Goal: Task Accomplishment & Management: Use online tool/utility

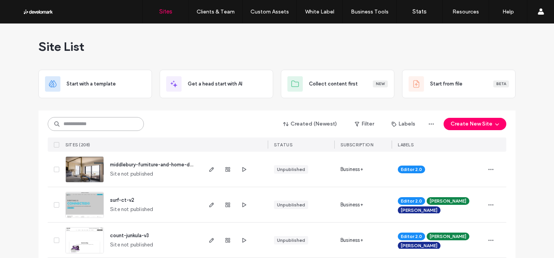
click at [68, 125] on input at bounding box center [96, 124] width 96 height 14
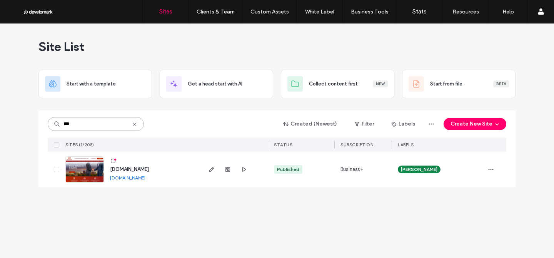
type input "***"
click at [122, 171] on span "[DOMAIN_NAME]" at bounding box center [129, 169] width 39 height 6
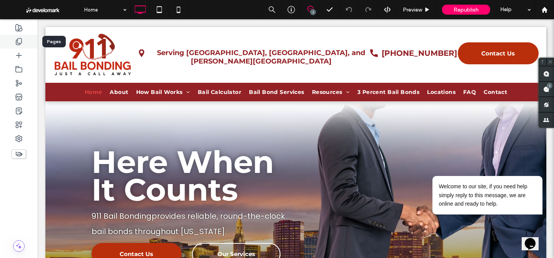
click at [22, 42] on div at bounding box center [19, 42] width 38 height 14
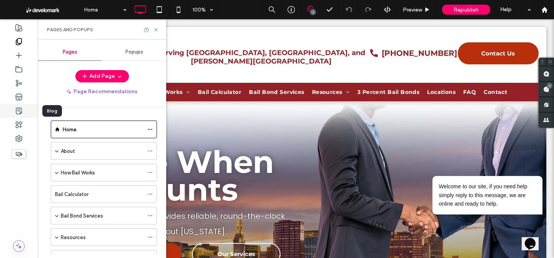
click at [20, 110] on icon at bounding box center [19, 111] width 8 height 8
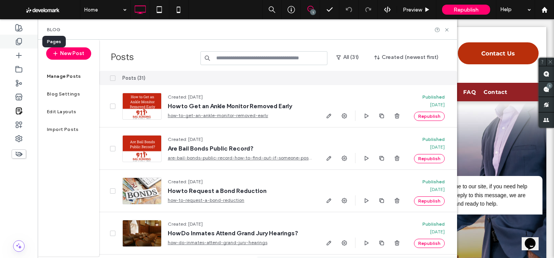
click at [22, 46] on div at bounding box center [19, 42] width 38 height 14
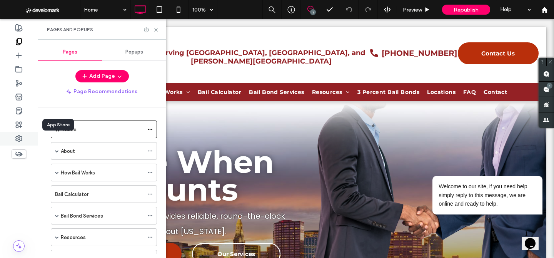
click at [20, 131] on div at bounding box center [19, 138] width 38 height 14
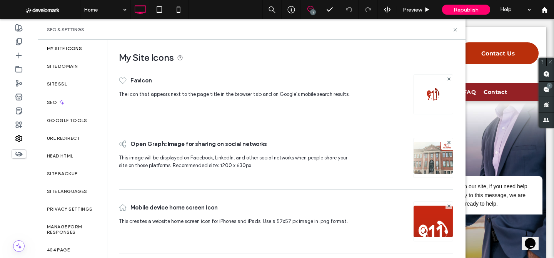
click at [415, 155] on img at bounding box center [432, 168] width 39 height 52
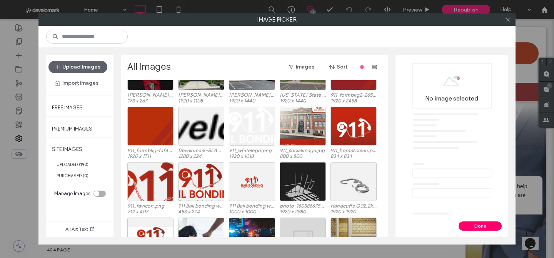
scroll to position [1540, 0]
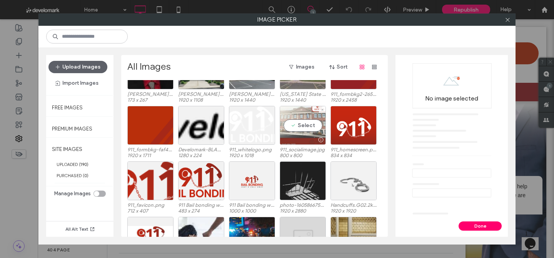
click at [316, 121] on div "Select" at bounding box center [302, 125] width 46 height 39
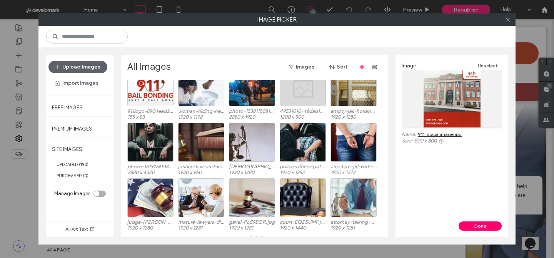
scroll to position [1694, 0]
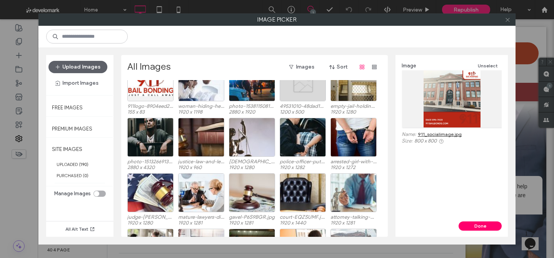
click at [508, 16] on span at bounding box center [507, 20] width 6 height 12
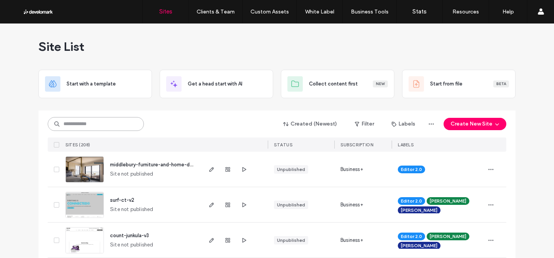
click at [123, 127] on input at bounding box center [96, 124] width 96 height 14
type input "******"
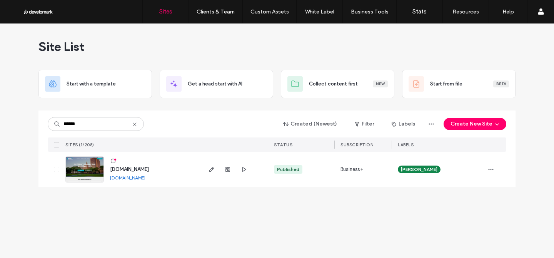
click at [143, 165] on div "www.budgetbailbondsct.com www.budgetbailbondsct.com" at bounding box center [152, 168] width 97 height 35
click at [143, 166] on span "www.budgetbailbondsct.com" at bounding box center [129, 169] width 39 height 6
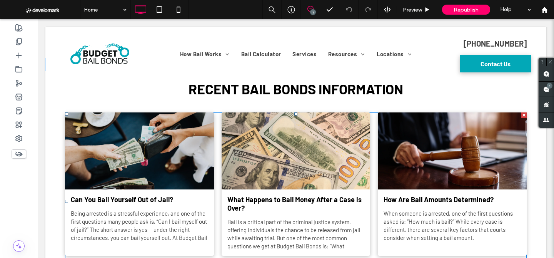
scroll to position [1907, 0]
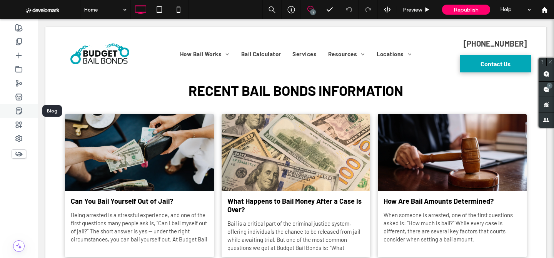
click at [18, 105] on div at bounding box center [19, 111] width 38 height 14
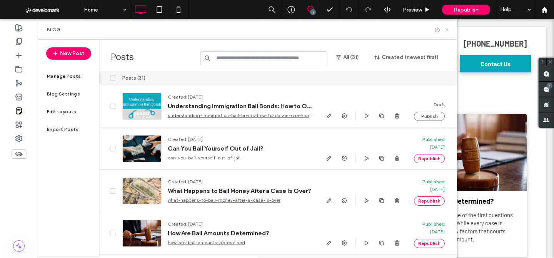
click at [446, 30] on icon at bounding box center [447, 30] width 6 height 6
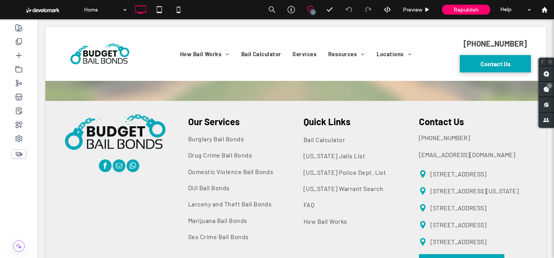
scroll to position [3156, 0]
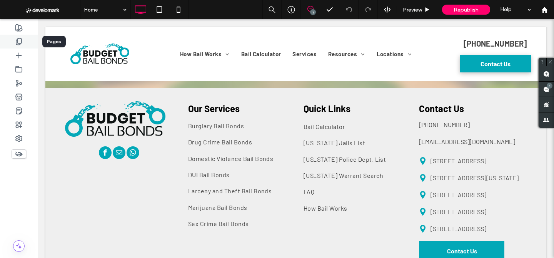
click at [16, 44] on use at bounding box center [18, 41] width 5 height 7
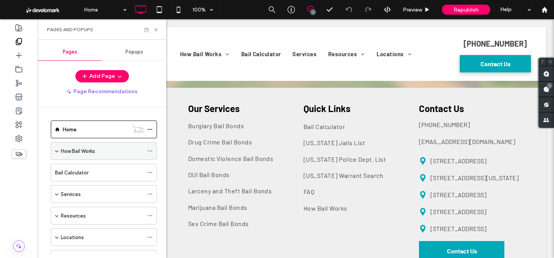
click at [59, 150] on div "How Bail Works" at bounding box center [104, 151] width 106 height 18
click at [57, 151] on span at bounding box center [57, 151] width 4 height 4
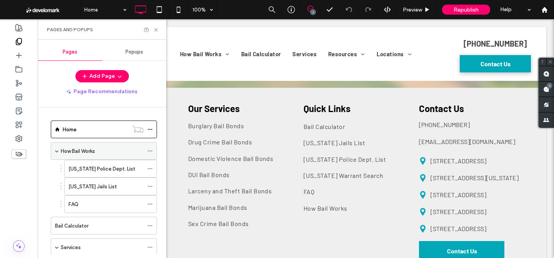
click at [57, 151] on span at bounding box center [57, 151] width 4 height 4
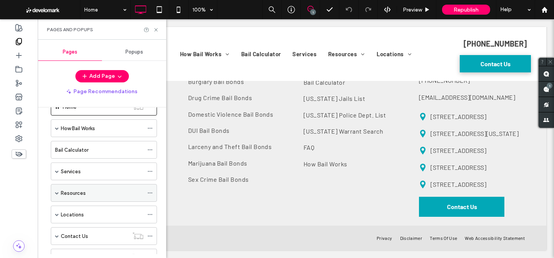
scroll to position [20, 0]
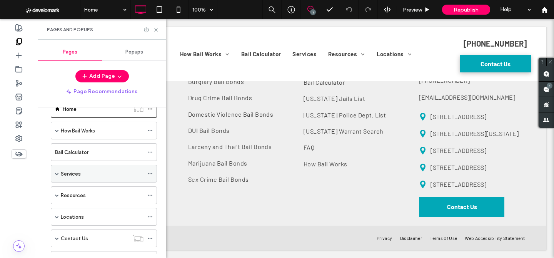
click at [64, 173] on label "Services" at bounding box center [71, 173] width 20 height 13
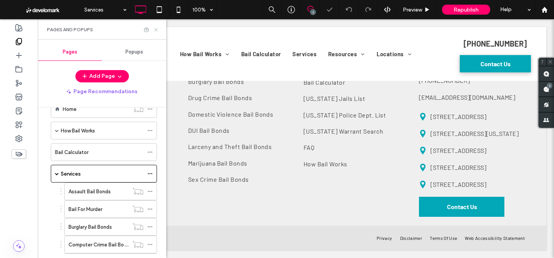
click at [155, 28] on use at bounding box center [155, 29] width 3 height 3
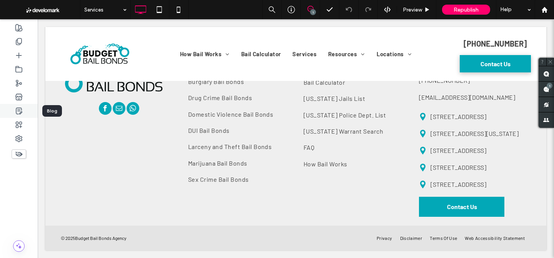
click at [15, 105] on div at bounding box center [19, 111] width 38 height 14
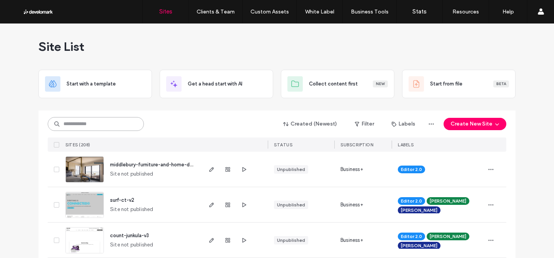
click at [96, 120] on input at bounding box center [96, 124] width 96 height 14
type input "******"
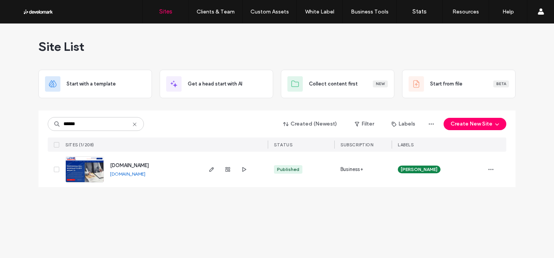
click at [149, 165] on span "www.latinobailbonds.com" at bounding box center [129, 165] width 39 height 6
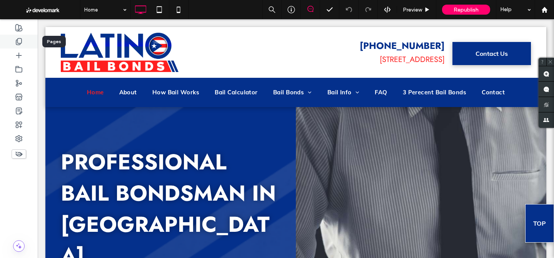
click at [20, 40] on icon at bounding box center [19, 42] width 8 height 8
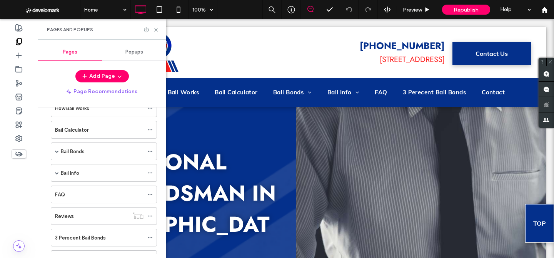
scroll to position [67, 0]
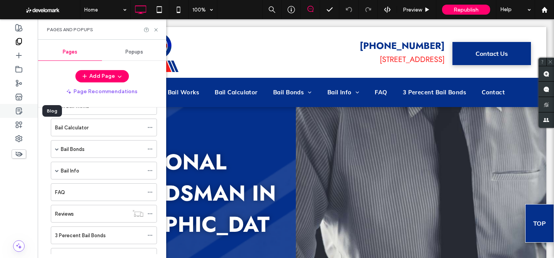
click at [16, 108] on use at bounding box center [19, 111] width 6 height 6
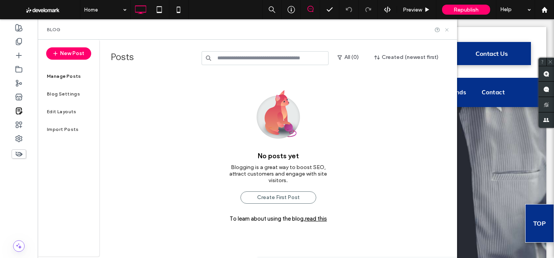
click at [446, 27] on icon at bounding box center [447, 30] width 6 height 6
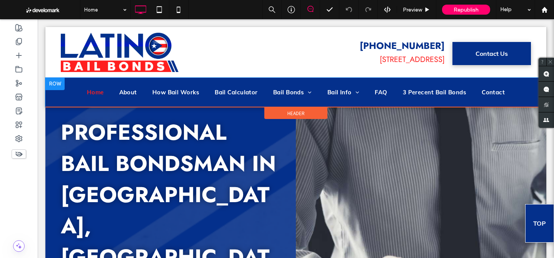
scroll to position [0, 0]
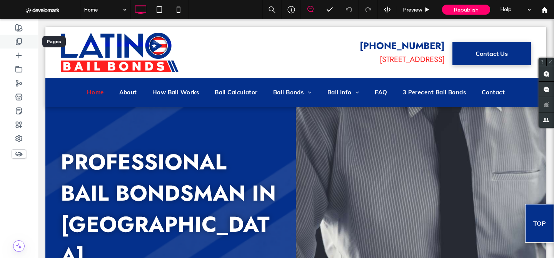
click at [12, 43] on div at bounding box center [19, 42] width 38 height 14
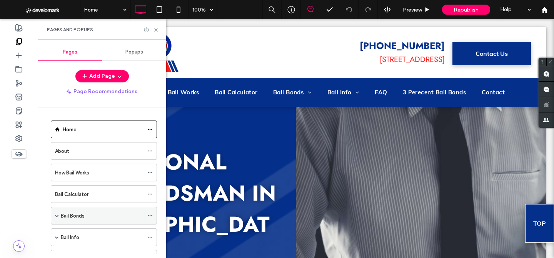
click at [58, 213] on span at bounding box center [57, 215] width 4 height 17
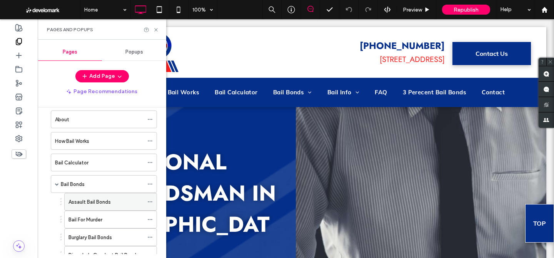
click at [95, 195] on div "Assault Bail Bonds" at bounding box center [105, 201] width 75 height 17
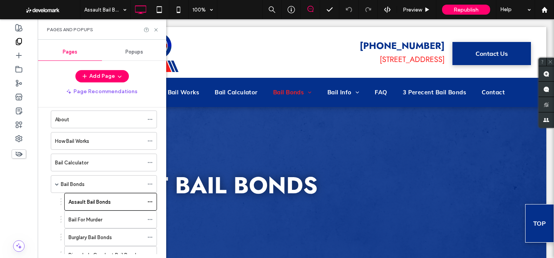
scroll to position [0, 0]
click at [158, 30] on icon at bounding box center [156, 30] width 6 height 6
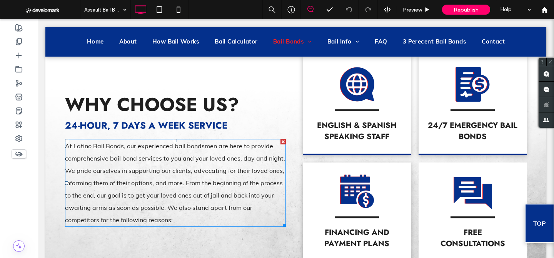
scroll to position [926, 0]
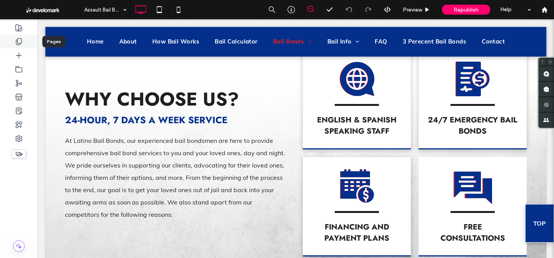
click at [23, 45] on div at bounding box center [19, 42] width 38 height 14
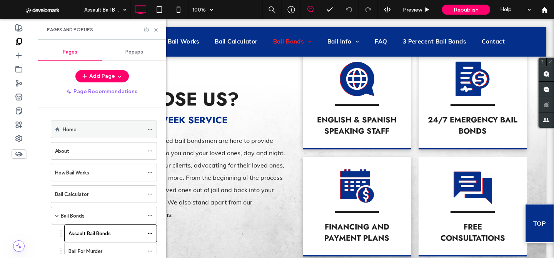
click at [96, 130] on div "Home" at bounding box center [103, 129] width 81 height 8
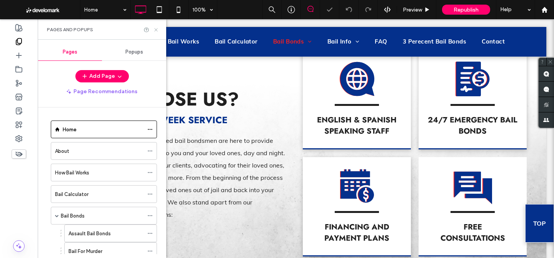
click at [157, 28] on icon at bounding box center [156, 30] width 6 height 6
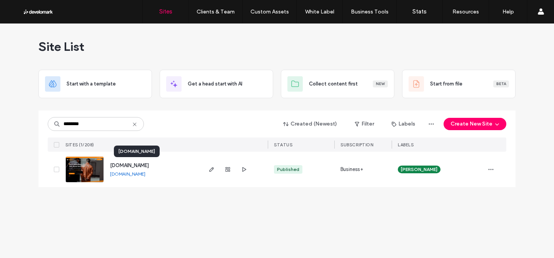
type input "********"
click at [134, 165] on span "[DOMAIN_NAME]" at bounding box center [129, 165] width 39 height 6
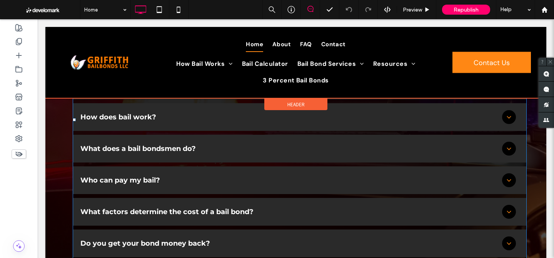
scroll to position [2004, 0]
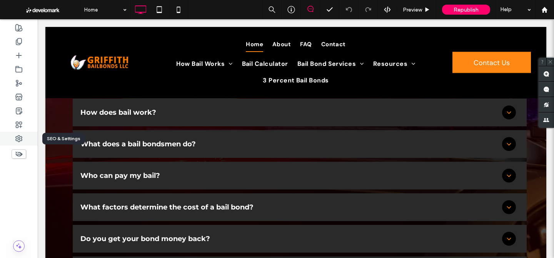
click at [13, 139] on div at bounding box center [19, 138] width 38 height 14
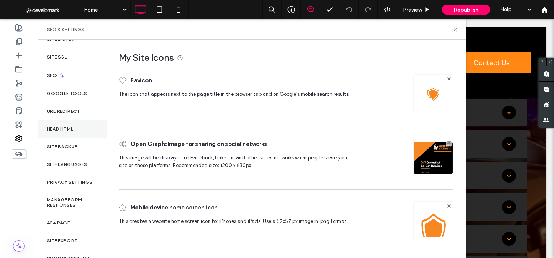
scroll to position [42, 0]
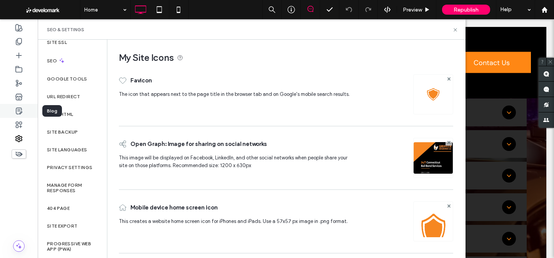
click at [16, 115] on div at bounding box center [19, 111] width 38 height 14
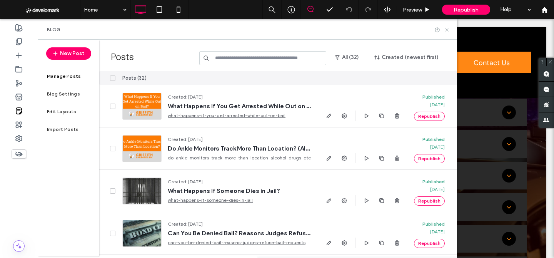
click at [446, 29] on use at bounding box center [446, 29] width 3 height 3
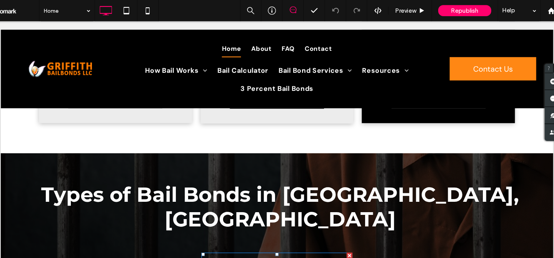
scroll to position [1141, 0]
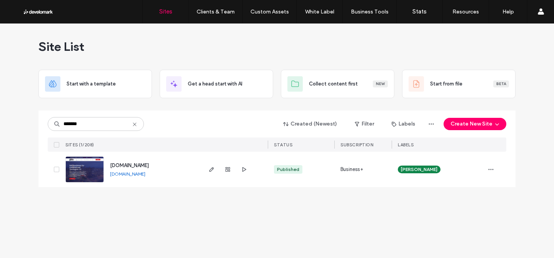
type input "*******"
click at [132, 162] on span "[DOMAIN_NAME]" at bounding box center [129, 165] width 39 height 6
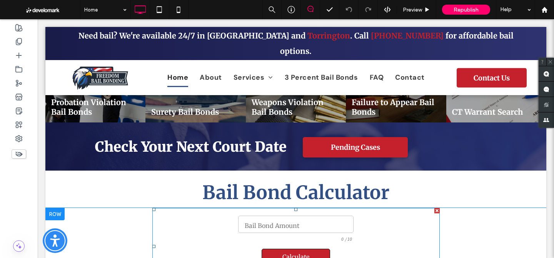
scroll to position [1050, 0]
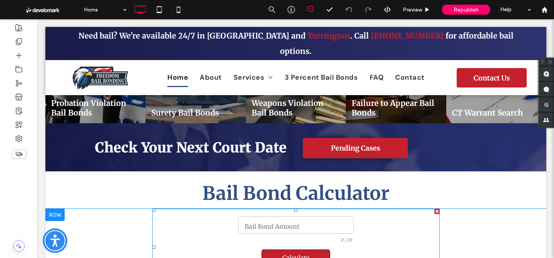
click at [281, 208] on span at bounding box center [295, 246] width 287 height 77
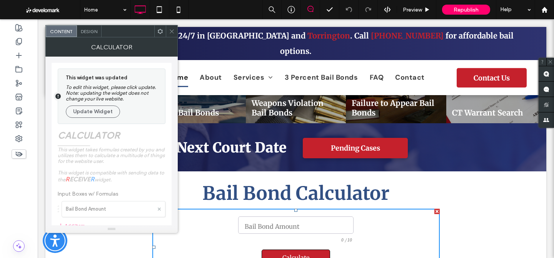
click at [173, 31] on icon at bounding box center [172, 31] width 6 height 6
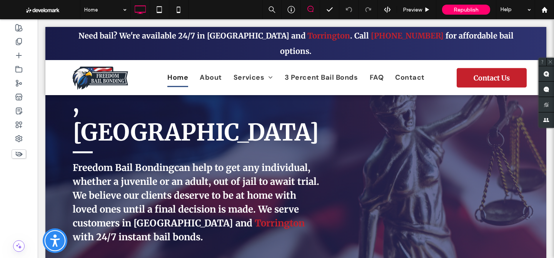
scroll to position [126, 0]
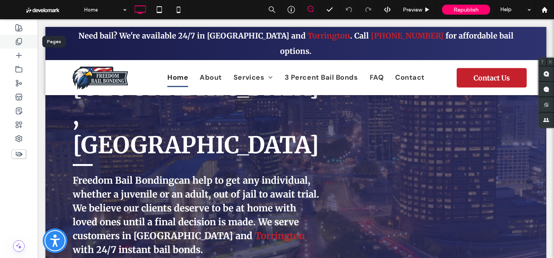
click at [15, 44] on icon at bounding box center [19, 42] width 8 height 8
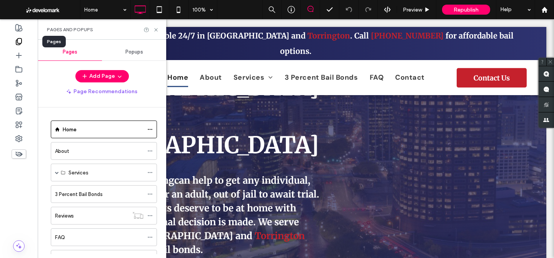
click at [15, 44] on icon at bounding box center [19, 42] width 8 height 8
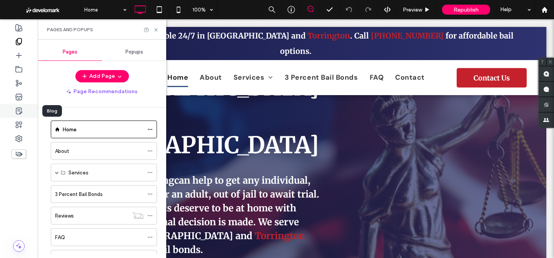
click at [17, 108] on use at bounding box center [19, 111] width 6 height 6
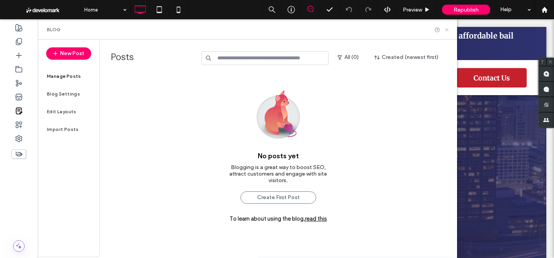
click at [445, 30] on icon at bounding box center [447, 30] width 6 height 6
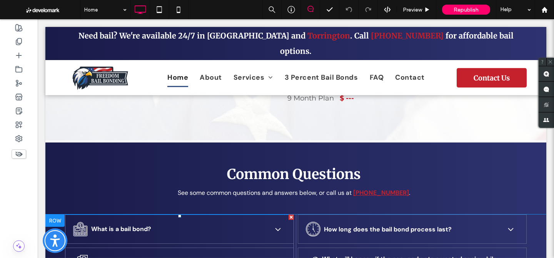
scroll to position [1376, 0]
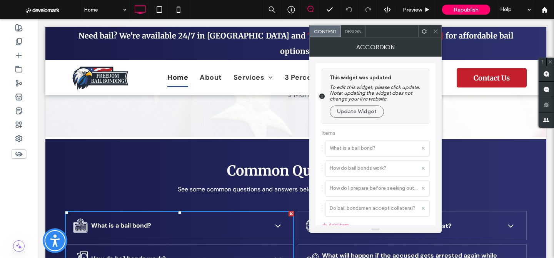
click at [435, 31] on icon at bounding box center [435, 31] width 6 height 6
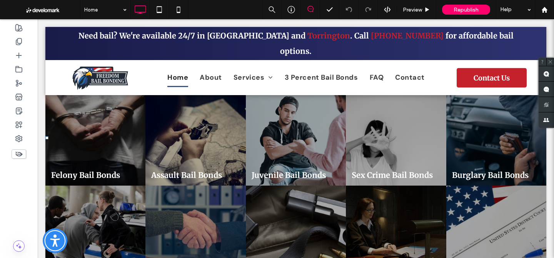
scroll to position [897, 0]
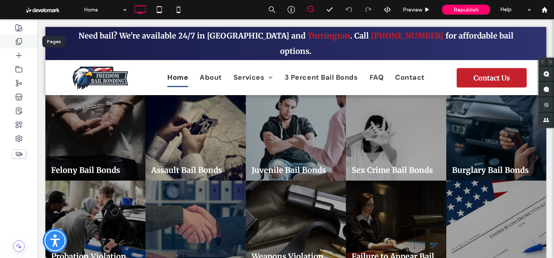
click at [9, 45] on div at bounding box center [19, 42] width 38 height 14
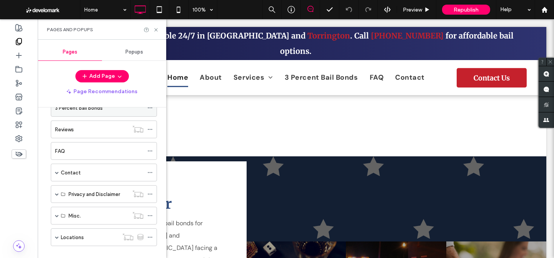
scroll to position [86, 0]
click at [157, 29] on icon at bounding box center [156, 30] width 6 height 6
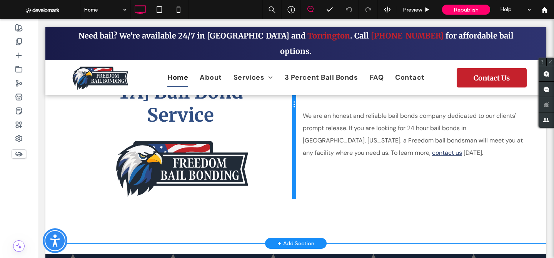
scroll to position [593, 0]
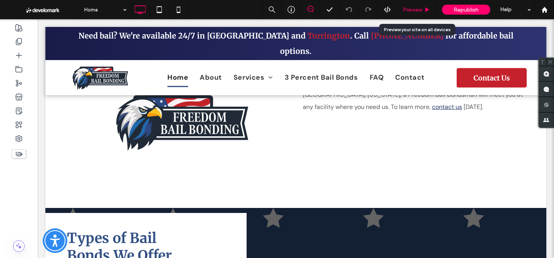
click at [407, 3] on div "Preview" at bounding box center [416, 9] width 39 height 19
click at [408, 8] on span "Preview" at bounding box center [411, 10] width 19 height 7
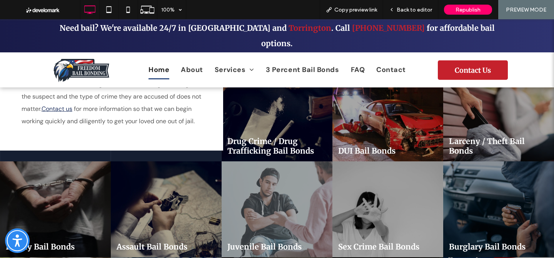
scroll to position [789, 0]
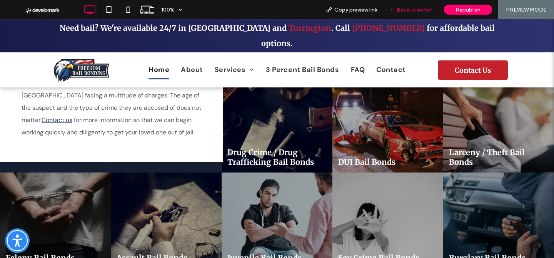
click at [422, 10] on span "Back to editor" at bounding box center [413, 10] width 35 height 7
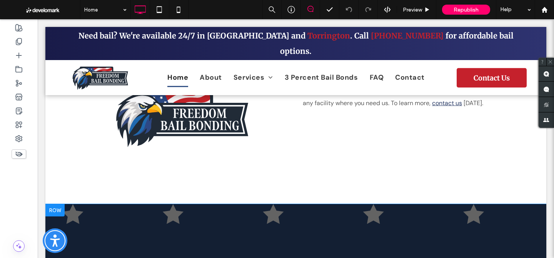
scroll to position [581, 0]
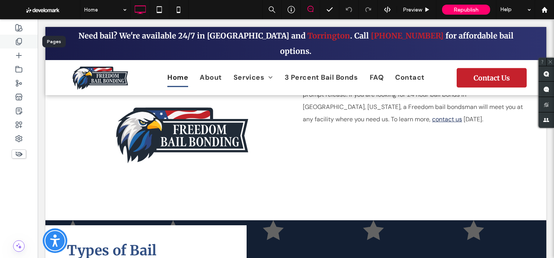
click at [15, 40] on icon at bounding box center [19, 42] width 8 height 8
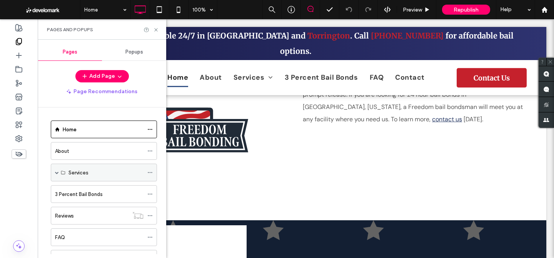
click at [56, 170] on span at bounding box center [57, 172] width 4 height 4
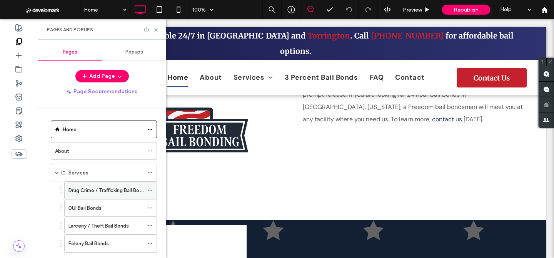
click at [107, 188] on label "Drug Crime / Trafficking Bail Bonds" at bounding box center [107, 189] width 79 height 13
click at [156, 27] on icon at bounding box center [156, 30] width 6 height 6
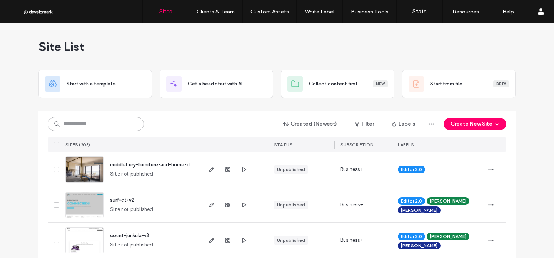
click at [111, 123] on input at bounding box center [96, 124] width 96 height 14
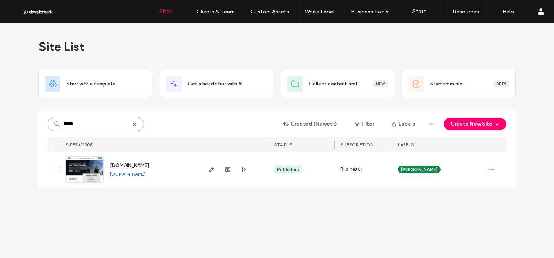
type input "*****"
click at [133, 163] on span "www.mikesctbailbonds.com" at bounding box center [129, 165] width 39 height 6
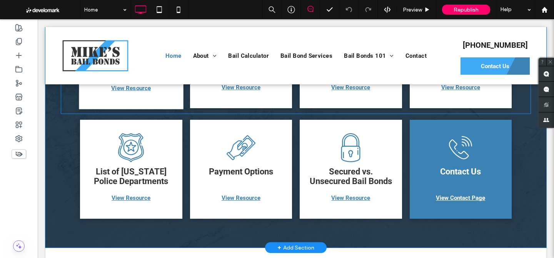
scroll to position [783, 0]
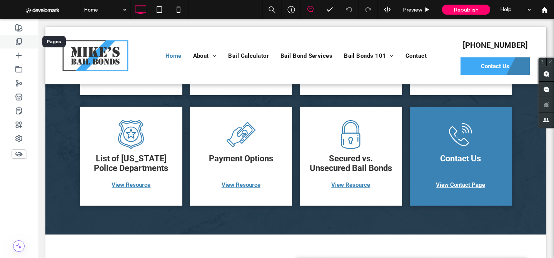
click at [19, 38] on icon at bounding box center [19, 42] width 8 height 8
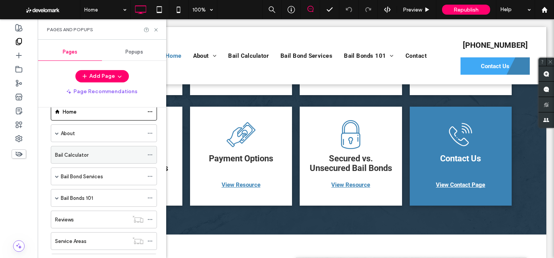
scroll to position [24, 0]
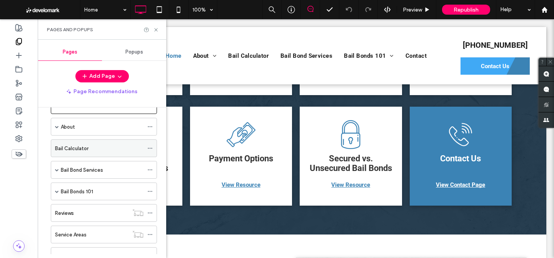
click at [62, 170] on label "Bail Bond Services" at bounding box center [82, 169] width 42 height 13
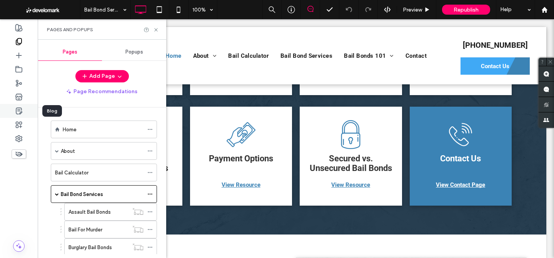
click at [21, 113] on use at bounding box center [19, 111] width 6 height 6
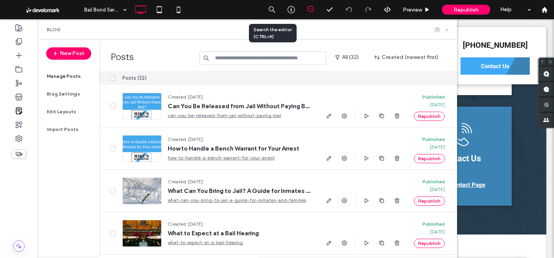
click at [449, 32] on icon at bounding box center [447, 30] width 6 height 6
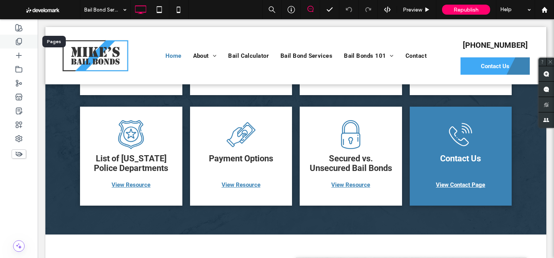
click at [23, 48] on div at bounding box center [19, 42] width 38 height 14
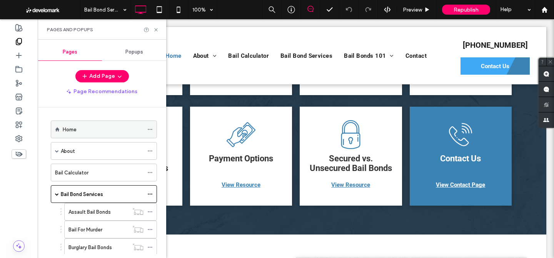
click at [67, 126] on label "Home" at bounding box center [70, 129] width 14 height 13
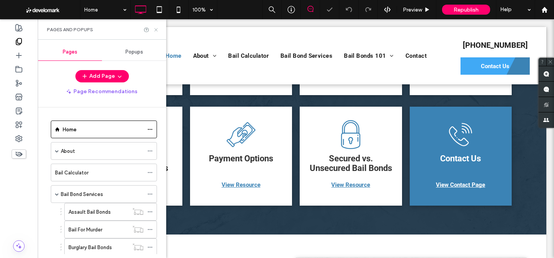
click at [155, 29] on use at bounding box center [155, 29] width 3 height 3
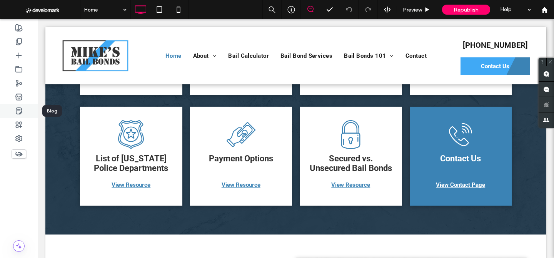
click at [19, 113] on use at bounding box center [19, 111] width 6 height 6
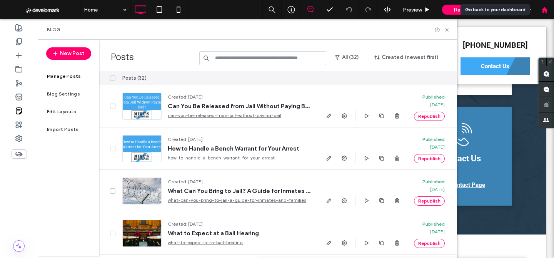
click at [545, 16] on div at bounding box center [543, 9] width 19 height 19
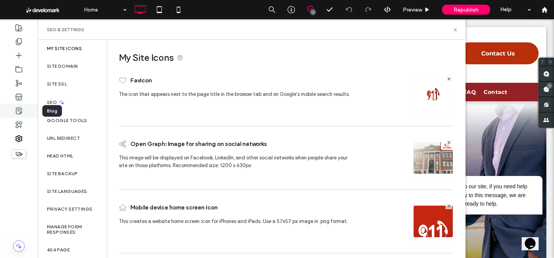
click at [18, 111] on icon at bounding box center [19, 111] width 8 height 8
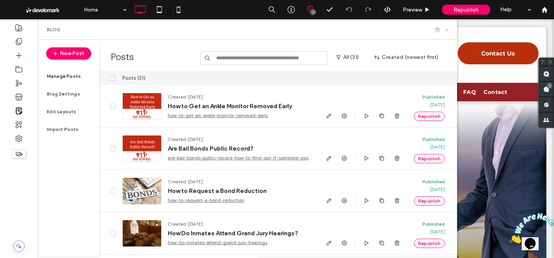
click at [447, 28] on icon at bounding box center [447, 30] width 6 height 6
